Goal: Find specific page/section: Find specific page/section

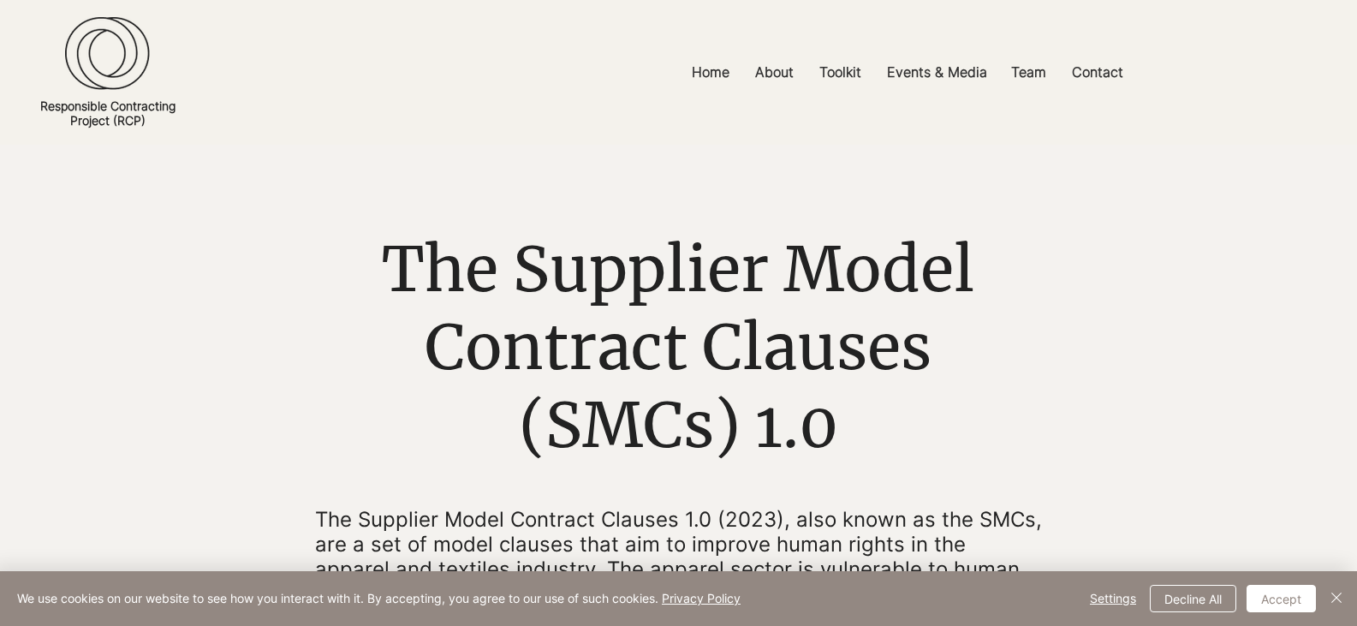
click at [126, 115] on link "Responsible Contracting Project (RCP)" at bounding box center [107, 112] width 135 height 29
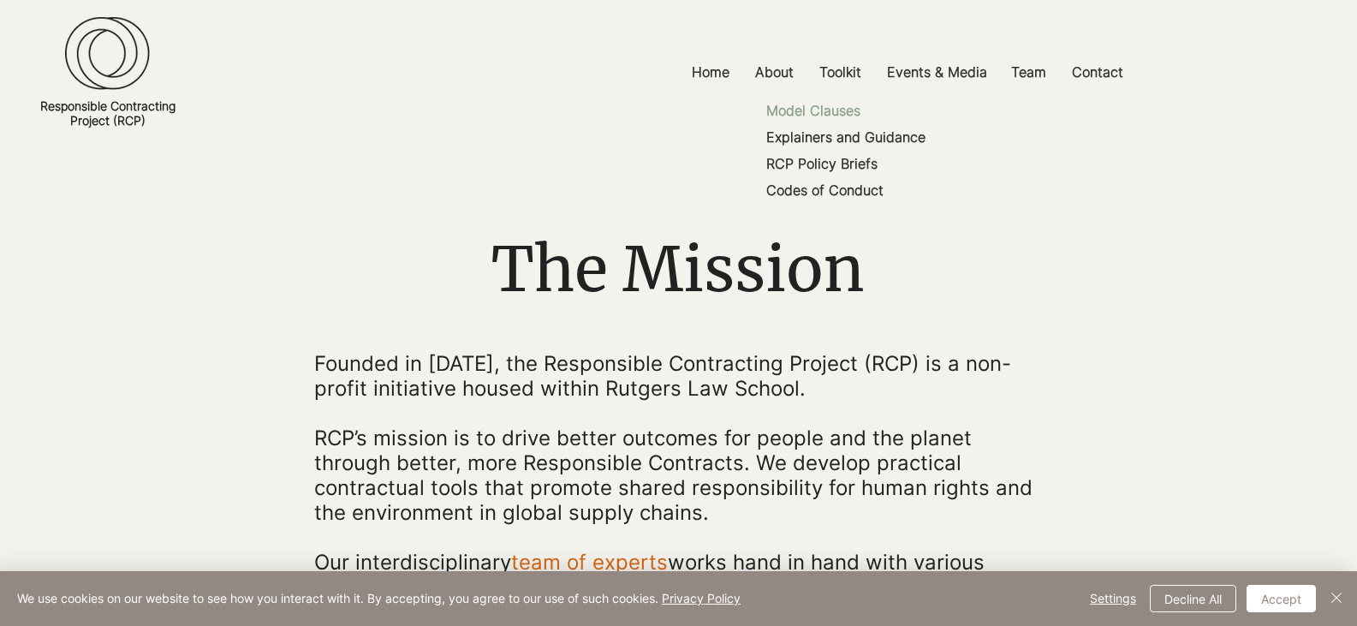
click at [832, 107] on p "Model Clauses" at bounding box center [813, 111] width 108 height 27
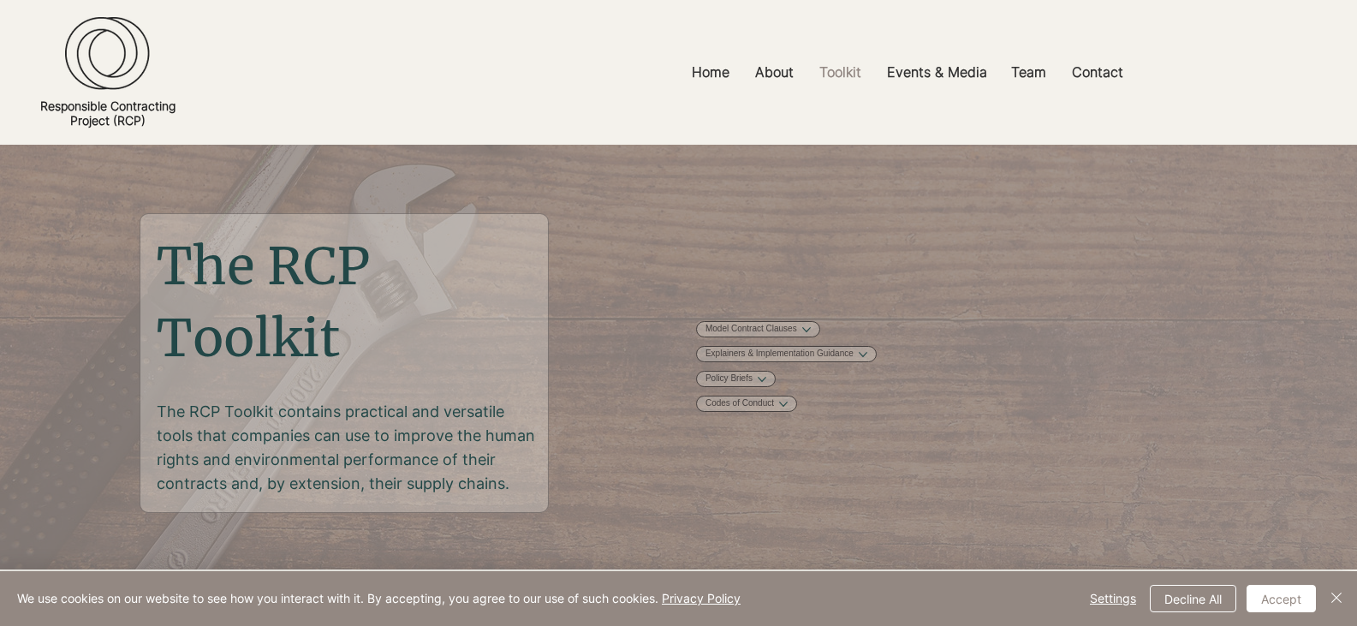
click at [74, 95] on div at bounding box center [107, 72] width 141 height 145
click at [78, 132] on div at bounding box center [107, 72] width 141 height 145
click at [724, 74] on p "Home" at bounding box center [710, 72] width 55 height 39
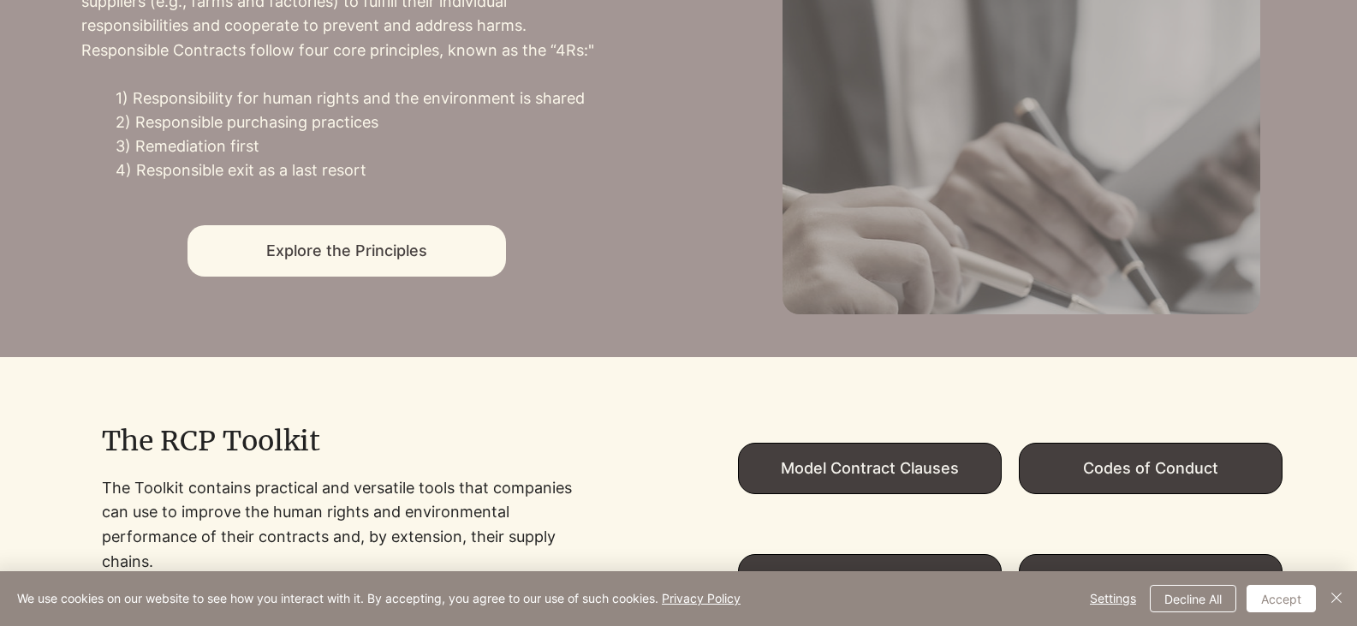
scroll to position [1370, 0]
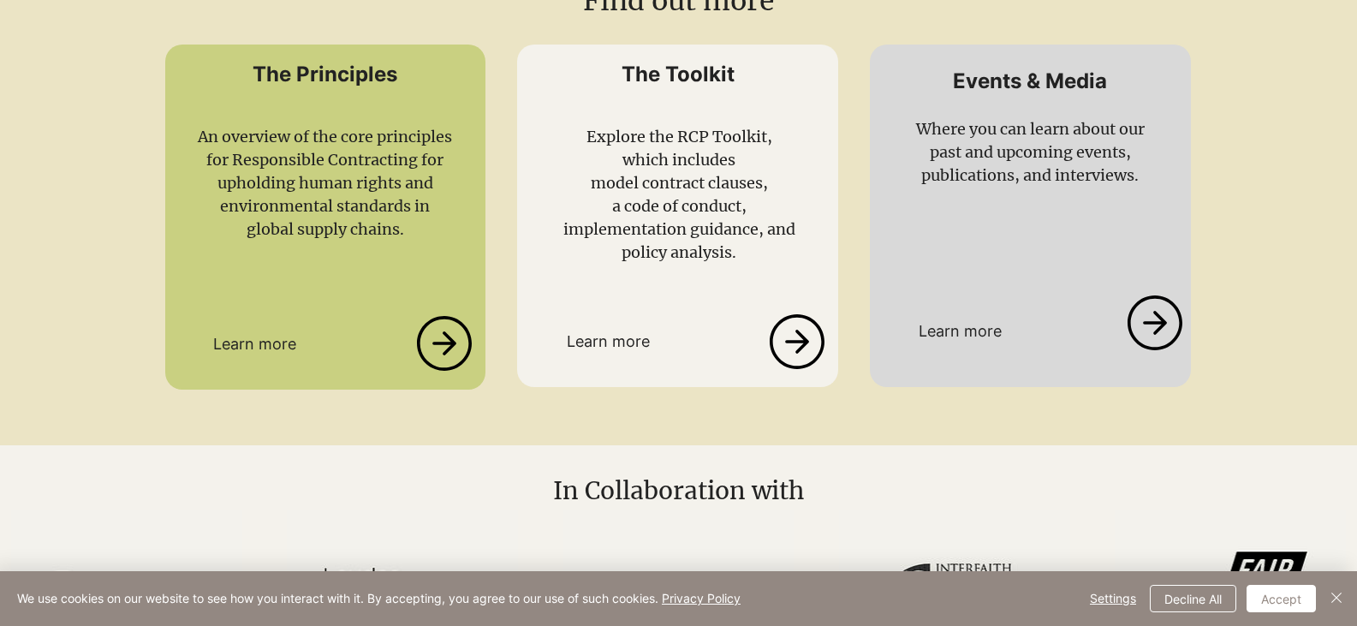
scroll to position [2055, 0]
click at [791, 313] on icon at bounding box center [797, 340] width 58 height 55
